Goal: Browse casually

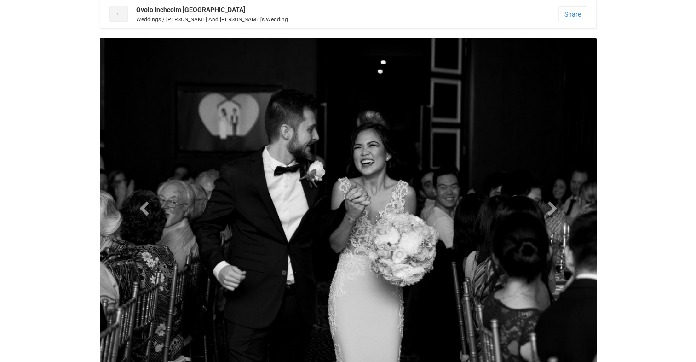
scroll to position [18, 0]
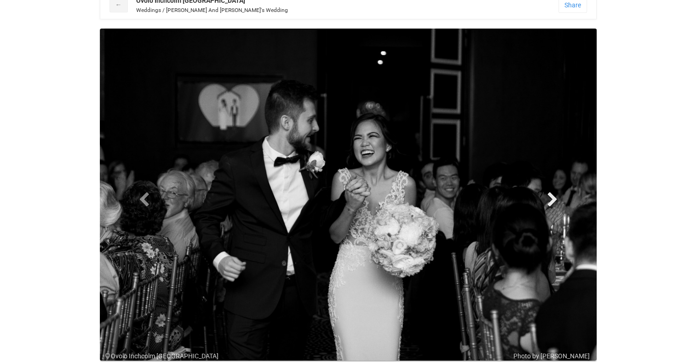
click at [560, 200] on link "Next" at bounding box center [552, 199] width 75 height 341
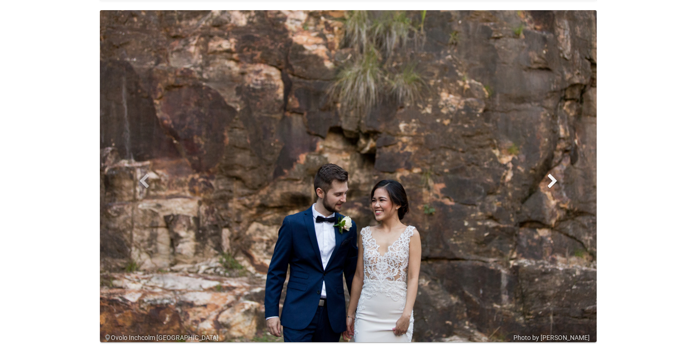
scroll to position [37, 0]
click at [551, 177] on span at bounding box center [553, 180] width 14 height 14
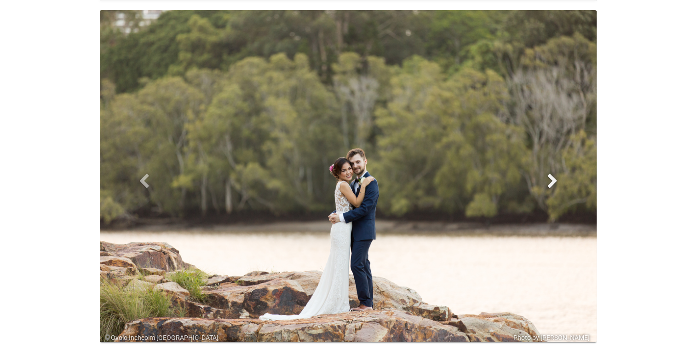
click at [551, 177] on span at bounding box center [553, 180] width 14 height 14
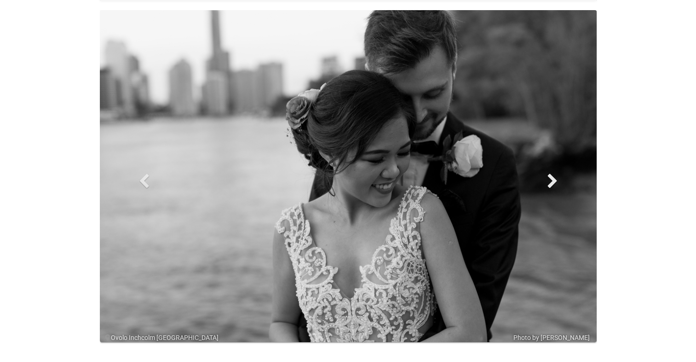
click at [551, 177] on span at bounding box center [553, 180] width 14 height 14
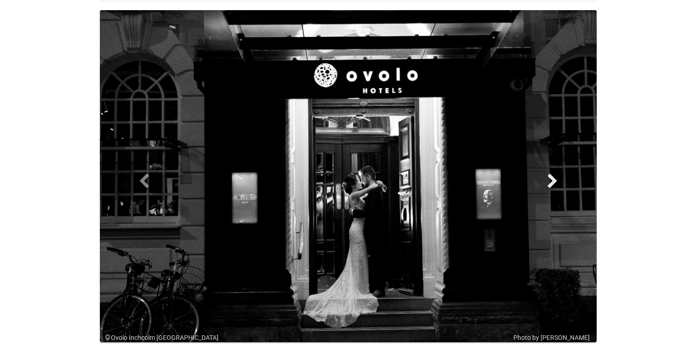
click at [551, 177] on span at bounding box center [553, 180] width 14 height 14
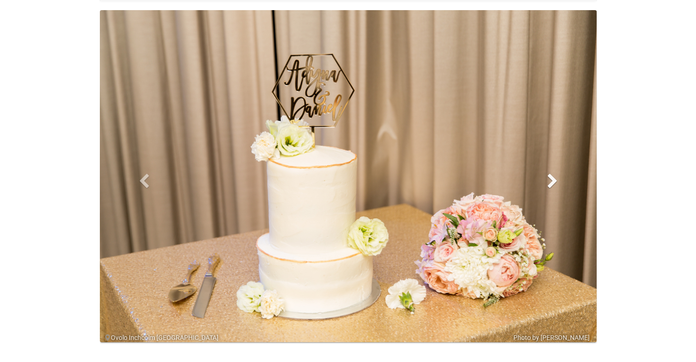
click at [551, 177] on span at bounding box center [553, 180] width 14 height 14
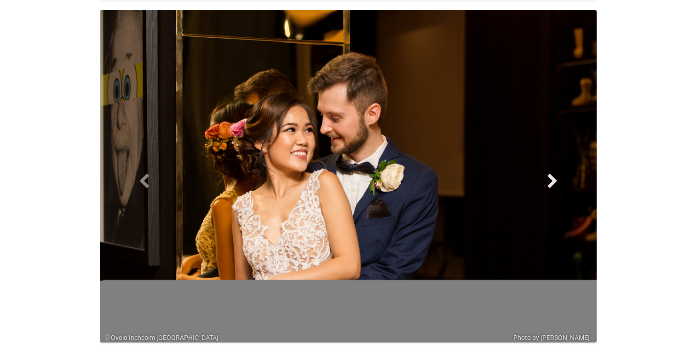
click at [554, 177] on span at bounding box center [553, 180] width 14 height 14
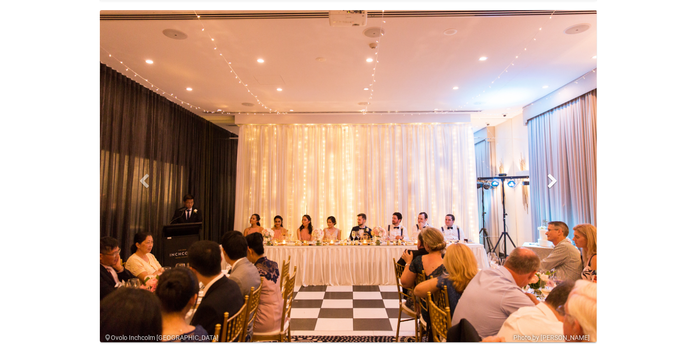
click at [554, 177] on span at bounding box center [553, 180] width 14 height 14
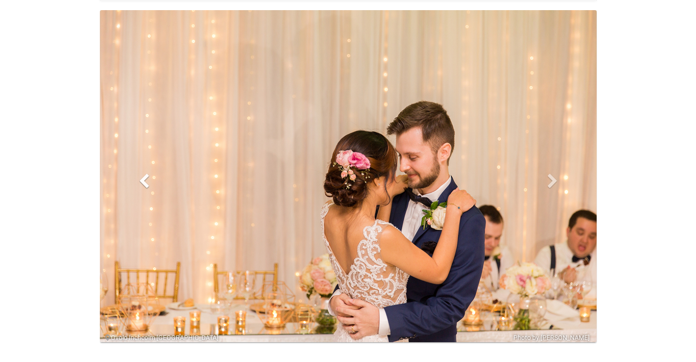
click at [151, 187] on link "Previous" at bounding box center [144, 180] width 75 height 341
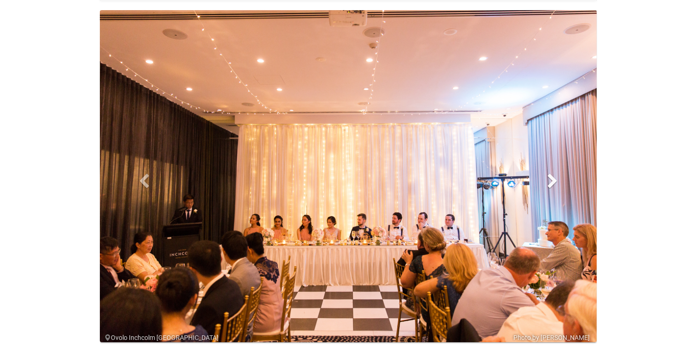
click at [560, 185] on link "Next" at bounding box center [552, 180] width 75 height 341
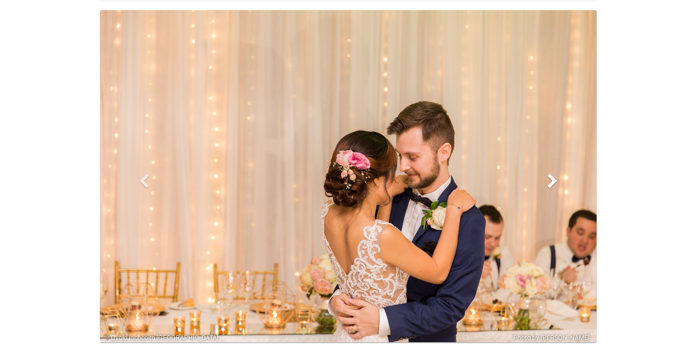
click at [556, 183] on span at bounding box center [553, 180] width 14 height 14
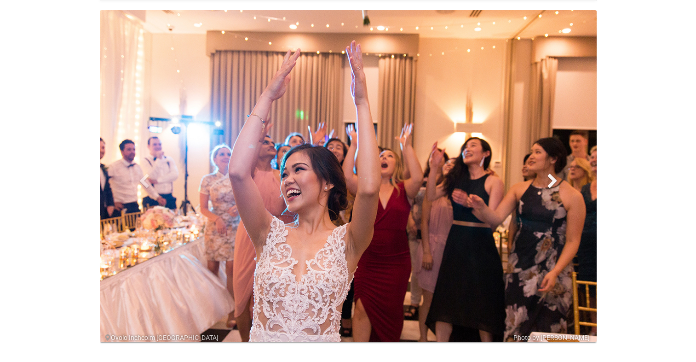
click at [555, 182] on span at bounding box center [553, 180] width 14 height 14
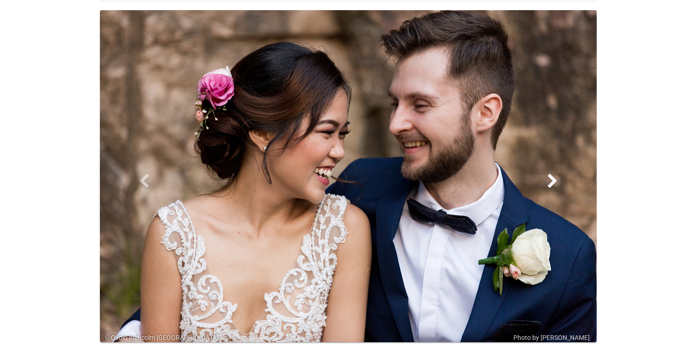
click at [555, 182] on span at bounding box center [553, 180] width 14 height 14
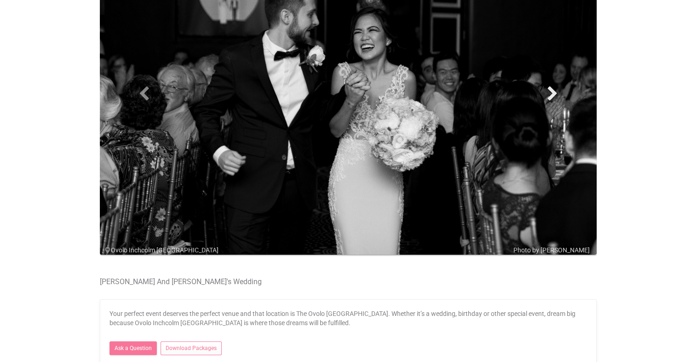
scroll to position [121, 0]
